Goal: Find specific page/section

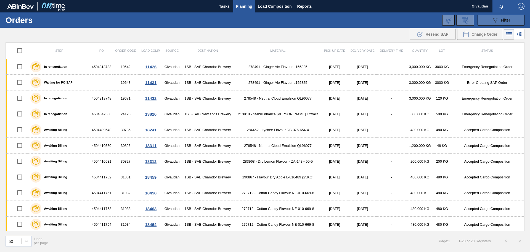
click at [504, 19] on span "Filter" at bounding box center [505, 20] width 9 height 4
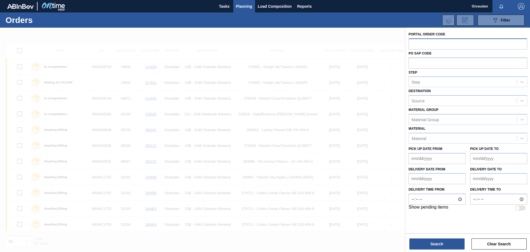
click at [430, 42] on input "text" at bounding box center [468, 43] width 119 height 10
click at [485, 243] on button "Clear Search" at bounding box center [499, 243] width 55 height 11
